Goal: Task Accomplishment & Management: Use online tool/utility

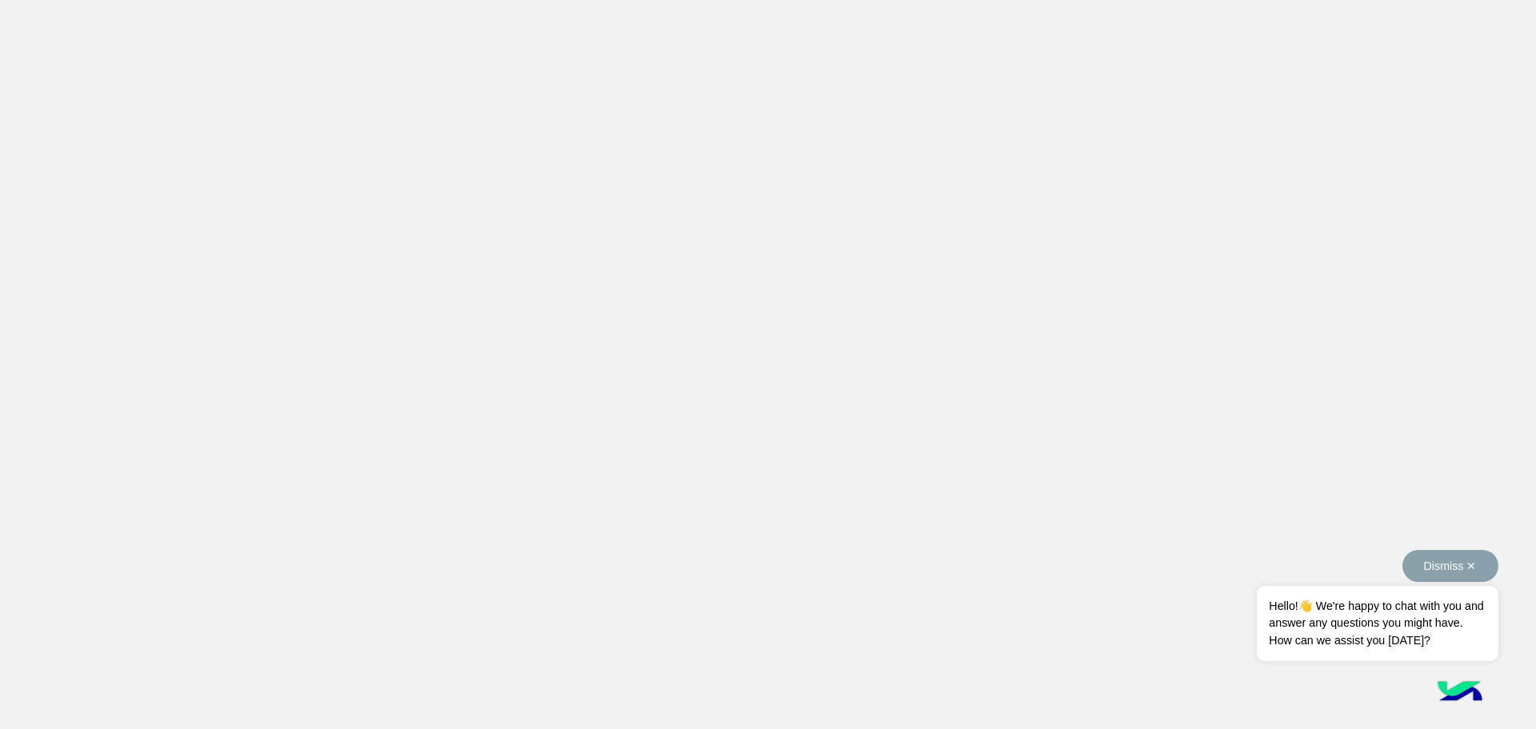
click at [1477, 574] on button "Dismiss ✕" at bounding box center [1450, 566] width 96 height 32
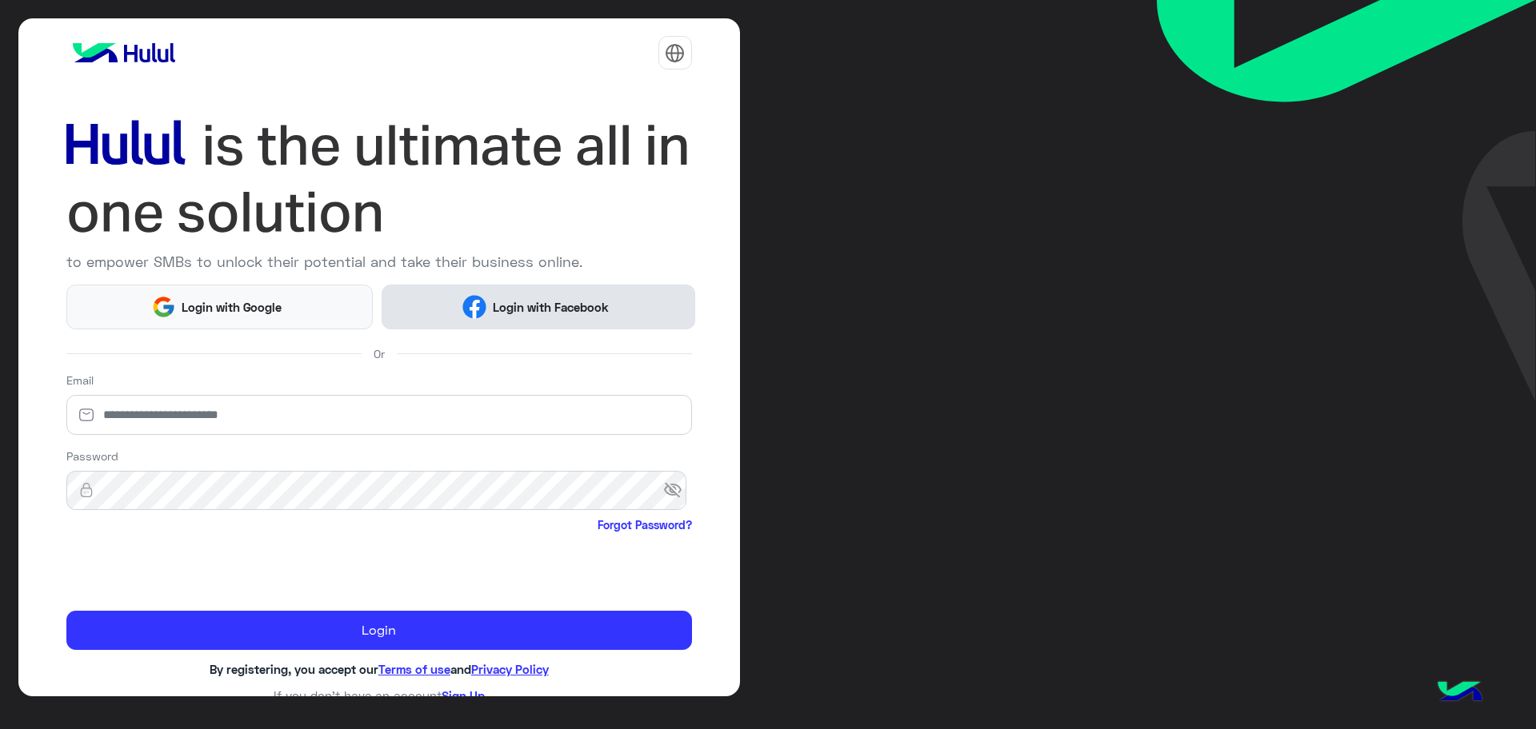
click at [546, 305] on span "Login with Facebook" at bounding box center [550, 307] width 128 height 18
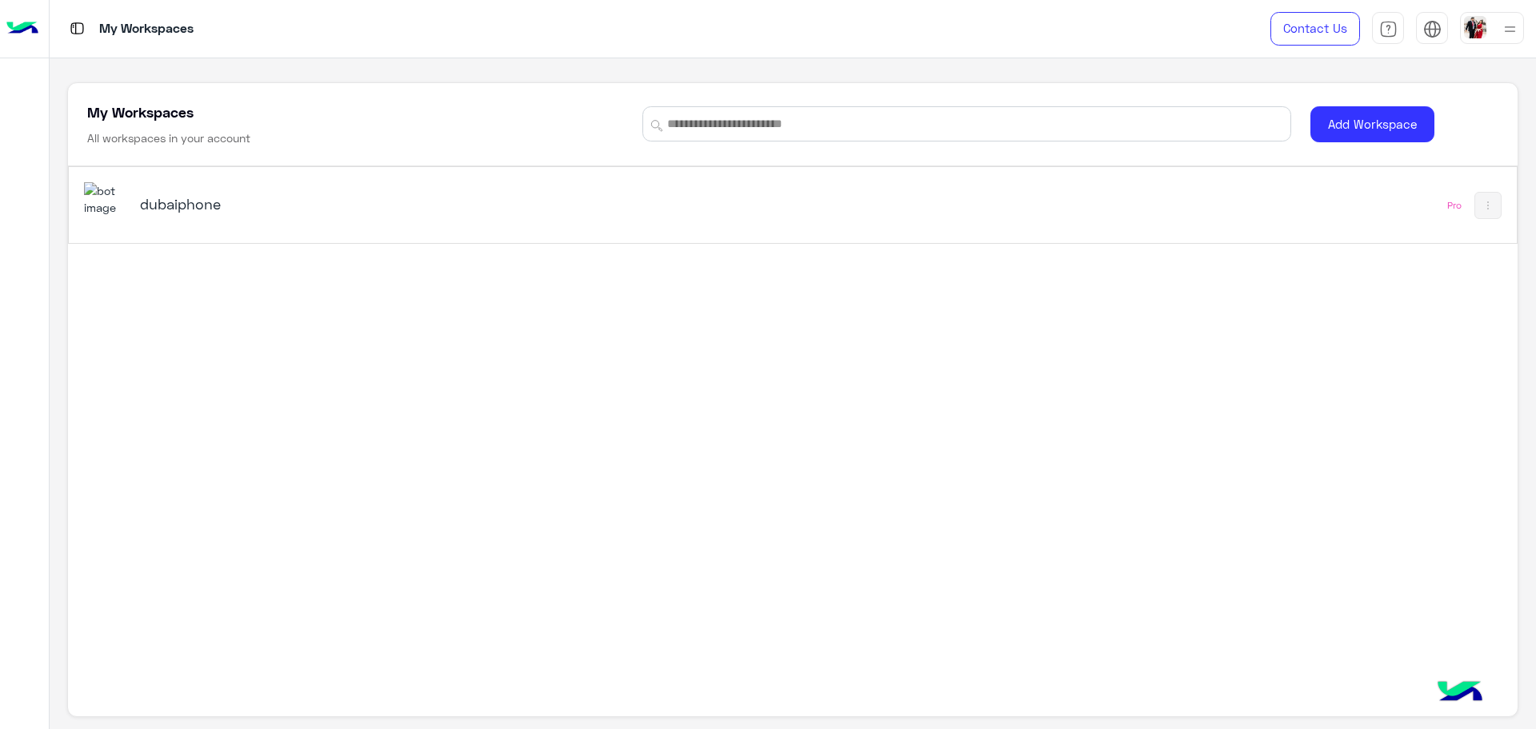
click at [282, 208] on h5 "dubaiphone" at bounding box center [395, 203] width 510 height 19
